Goal: Task Accomplishment & Management: Complete application form

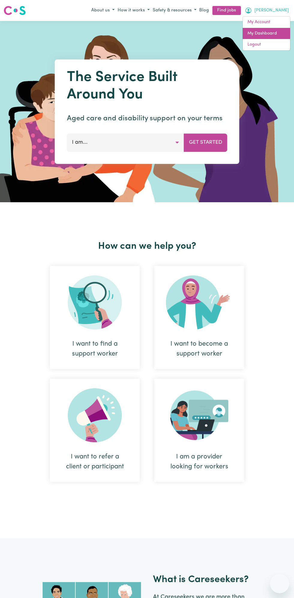
click at [269, 33] on link "My Dashboard" at bounding box center [266, 33] width 47 height 11
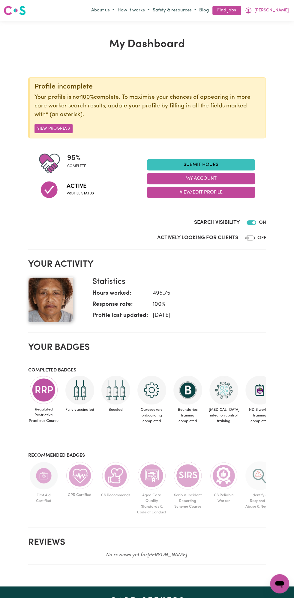
click at [210, 164] on link "Submit Hours" at bounding box center [201, 164] width 108 height 11
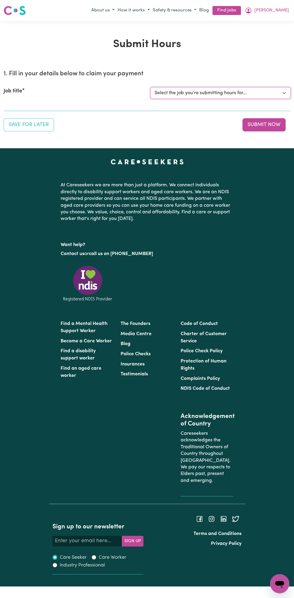
click at [193, 91] on select "Select the job you're submitting hours for... [Vartouhie ([PERSON_NAME]) [PERSO…" at bounding box center [221, 92] width 140 height 11
select select "13810"
click at [151, 87] on select "Select the job you're submitting hours for... [Vartouhie ([PERSON_NAME]) [PERSO…" at bounding box center [221, 92] width 140 height 11
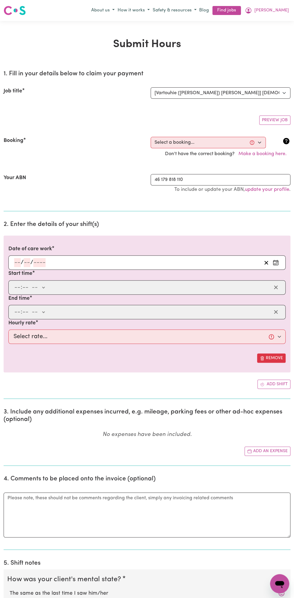
click at [32, 221] on h2 "2. Enter the details of your shift(s)" at bounding box center [147, 224] width 287 height 7
click at [38, 259] on input "number" at bounding box center [39, 262] width 12 height 9
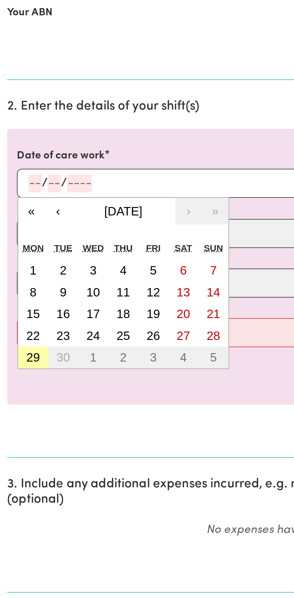
click at [20, 349] on button "29" at bounding box center [16, 348] width 15 height 11
type input "[DATE]"
type input "29"
type input "9"
type input "2025"
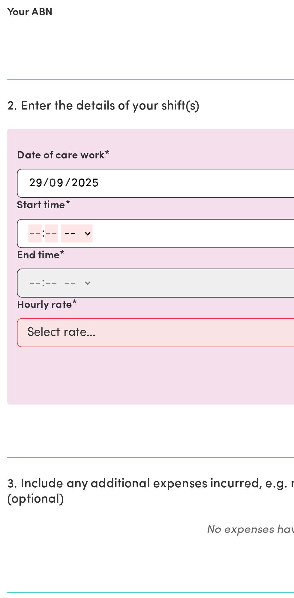
click at [14, 286] on input "number" at bounding box center [17, 287] width 7 height 9
type input "8"
type input "0"
click at [43, 286] on select "-- am pm" at bounding box center [37, 287] width 16 height 9
select select "am"
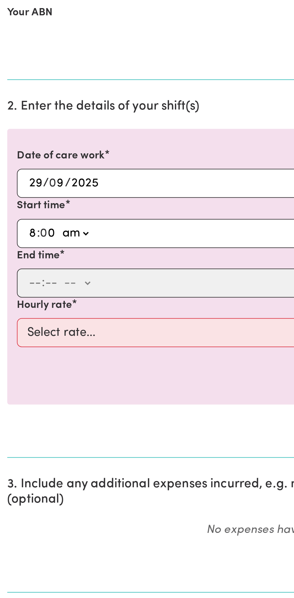
click at [29, 283] on select "-- am pm" at bounding box center [37, 287] width 16 height 9
type input "08:00"
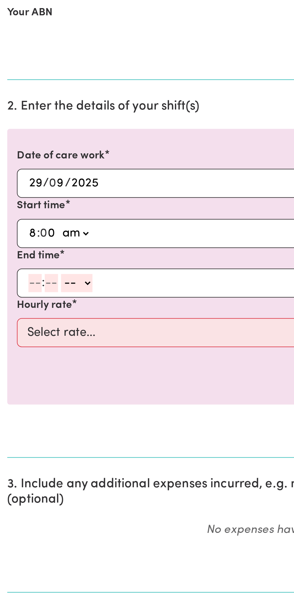
click at [15, 312] on input "number" at bounding box center [17, 311] width 7 height 9
type input "9"
type input "0"
click at [43, 311] on select "-- am pm" at bounding box center [37, 311] width 16 height 9
select select "am"
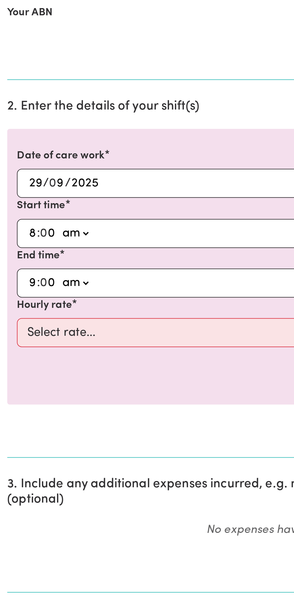
click at [29, 307] on select "-- am pm" at bounding box center [37, 311] width 16 height 9
type input "09:00"
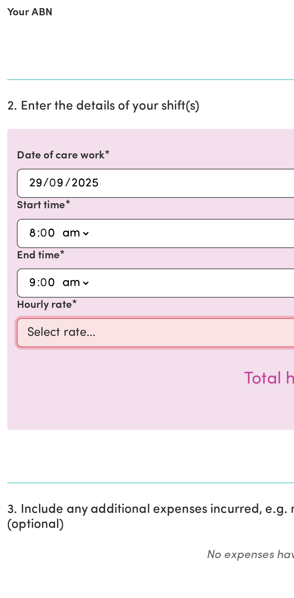
click at [72, 331] on select "Select rate... $49.00 (Weekday) $60.00 ([DATE])" at bounding box center [146, 336] width 277 height 14
select select "49-Weekday"
click at [8, 329] on select "Select rate... $49.00 (Weekday) $60.00 ([DATE])" at bounding box center [146, 336] width 277 height 14
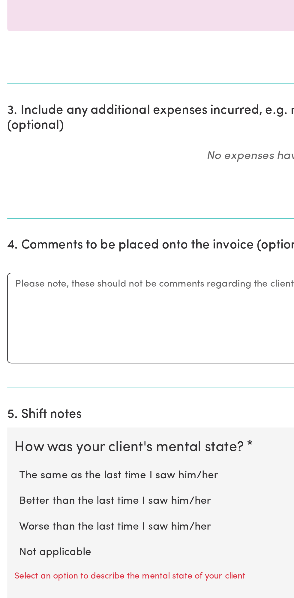
scroll to position [74, 0]
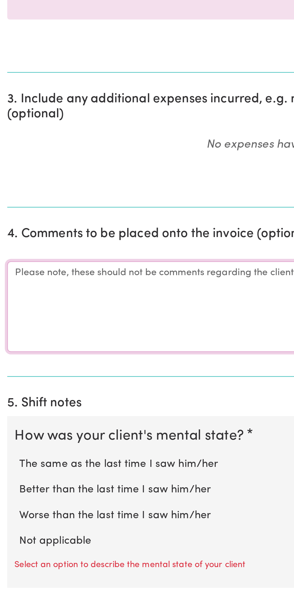
click at [51, 445] on textarea "Comments" at bounding box center [147, 453] width 287 height 45
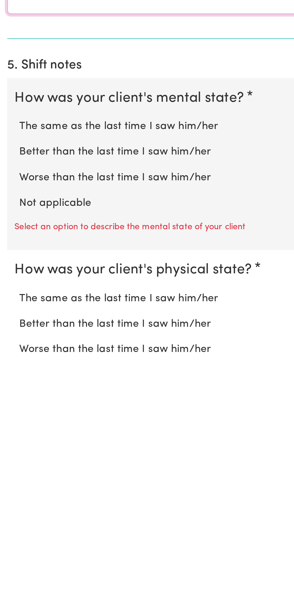
type textarea "All good"
click at [41, 517] on label "Not applicable" at bounding box center [147, 520] width 275 height 8
click at [10, 516] on input "Not applicable" at bounding box center [9, 516] width 0 height 0
radio input "true"
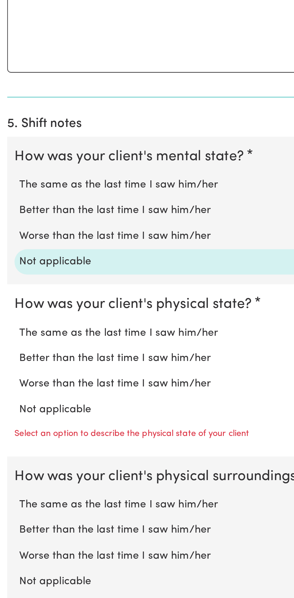
scroll to position [213, 0]
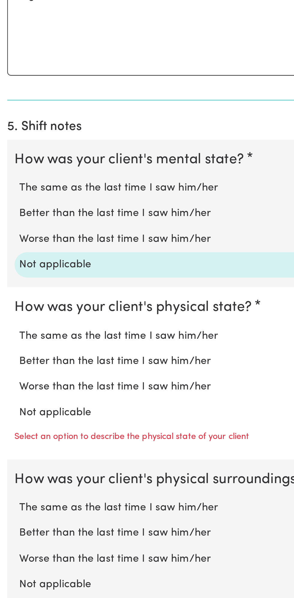
click at [41, 501] on label "Not applicable" at bounding box center [147, 505] width 275 height 8
click at [10, 500] on input "Not applicable" at bounding box center [9, 500] width 0 height 0
radio input "true"
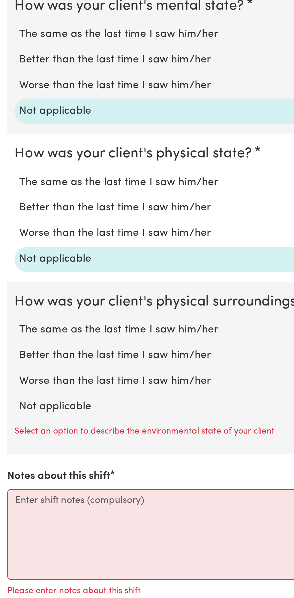
scroll to position [288, 0]
click at [42, 499] on label "Not applicable" at bounding box center [147, 503] width 275 height 8
click at [10, 499] on input "Not applicable" at bounding box center [9, 499] width 0 height 0
radio input "true"
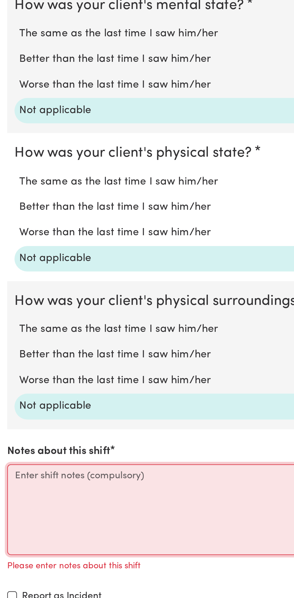
click at [57, 544] on textarea "Notes about this shift" at bounding box center [147, 554] width 287 height 45
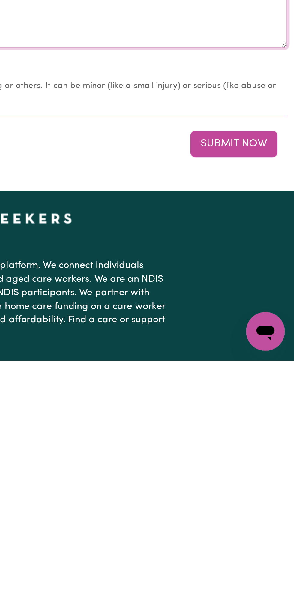
scroll to position [421, 0]
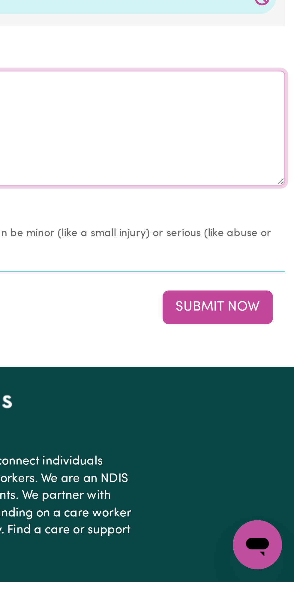
type textarea "Nothing changes all good"
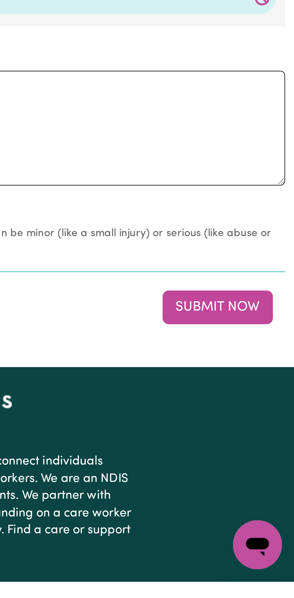
click at [266, 487] on button "Submit Now" at bounding box center [263, 490] width 43 height 13
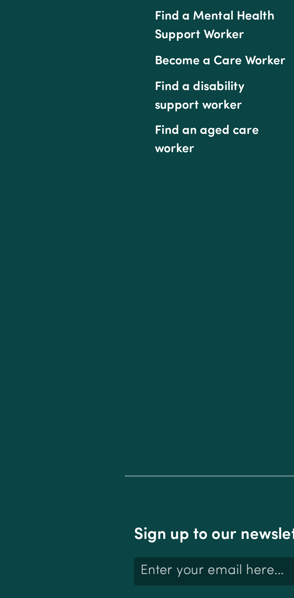
scroll to position [0, 0]
